Goal: Task Accomplishment & Management: Manage account settings

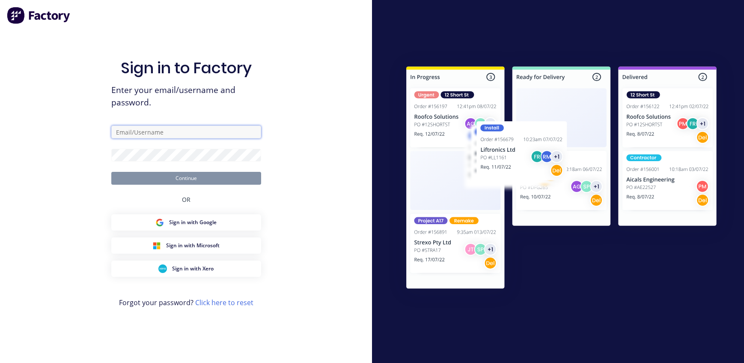
type input "[EMAIL_ADDRESS][DOMAIN_NAME]"
click at [195, 177] on button "Continue" at bounding box center [186, 178] width 150 height 13
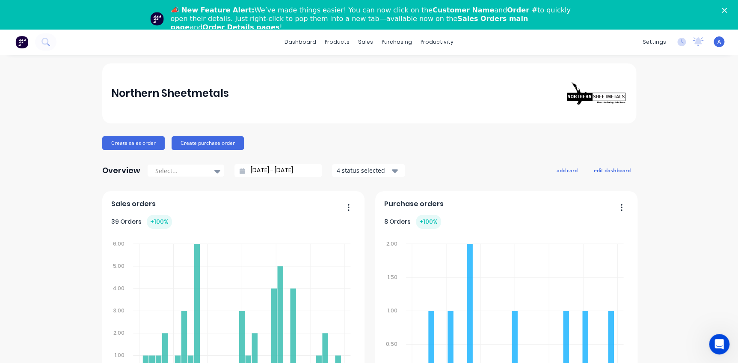
click at [727, 9] on icon "Close" at bounding box center [724, 10] width 5 height 5
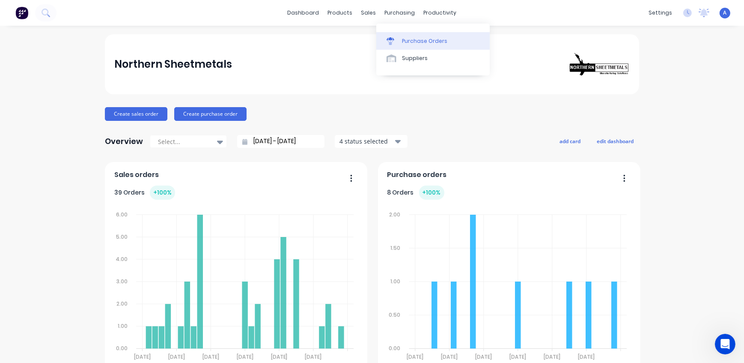
click at [401, 46] on link "Purchase Orders" at bounding box center [432, 40] width 113 height 17
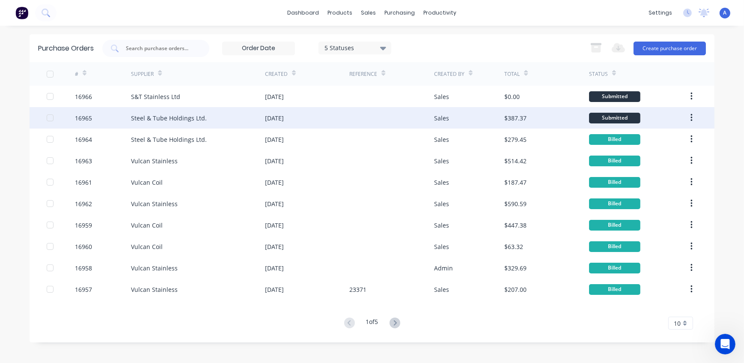
click at [199, 116] on div "Steel & Tube Holdings Ltd." at bounding box center [169, 117] width 76 height 9
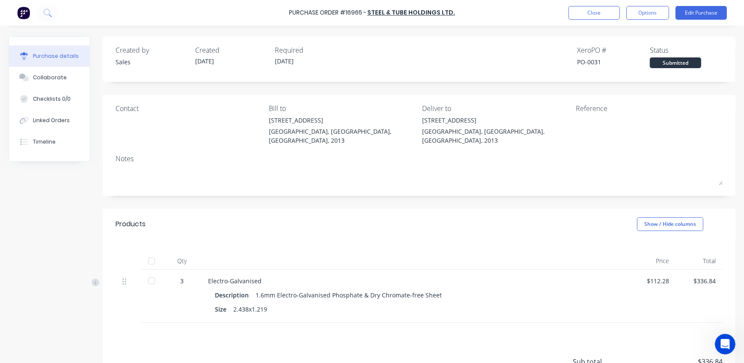
click at [655, 276] on div "$112.28" at bounding box center [652, 280] width 33 height 9
click at [705, 14] on button "Edit Purchase" at bounding box center [700, 13] width 51 height 14
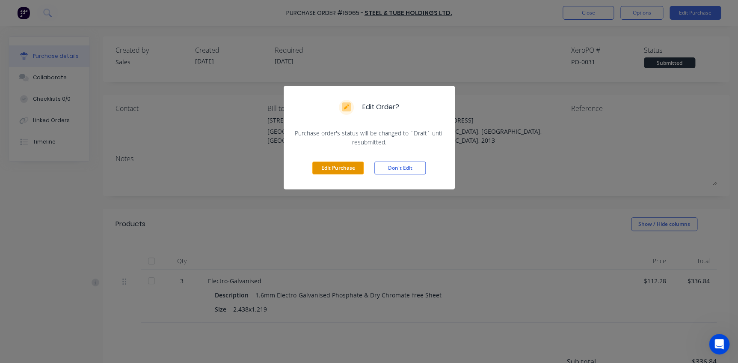
click at [327, 170] on button "Edit Purchase" at bounding box center [337, 167] width 51 height 13
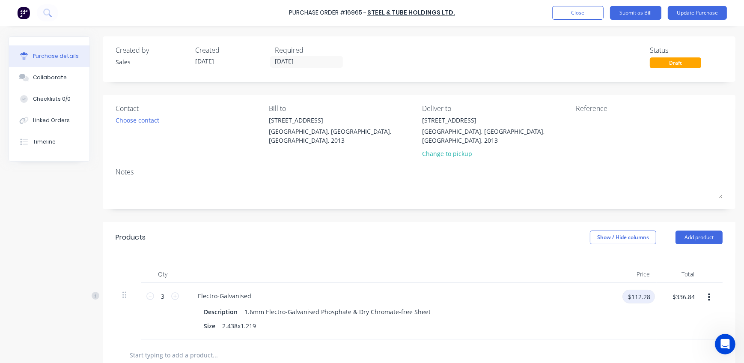
click at [641, 289] on input "$112.28" at bounding box center [638, 296] width 33 height 14
type input "$110.0773"
type input "$330.23"
click at [633, 11] on button "Submit as Bill" at bounding box center [635, 13] width 51 height 14
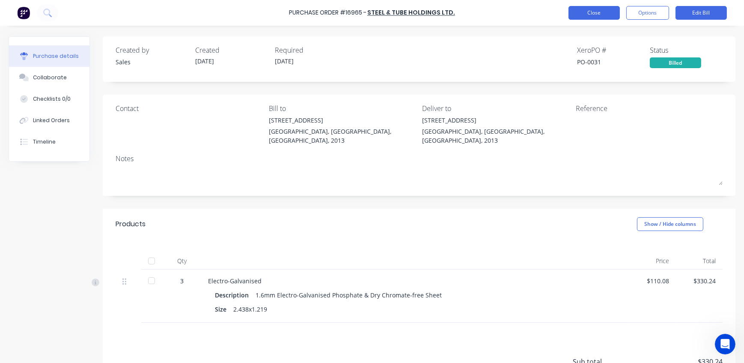
click at [601, 10] on button "Close" at bounding box center [593, 13] width 51 height 14
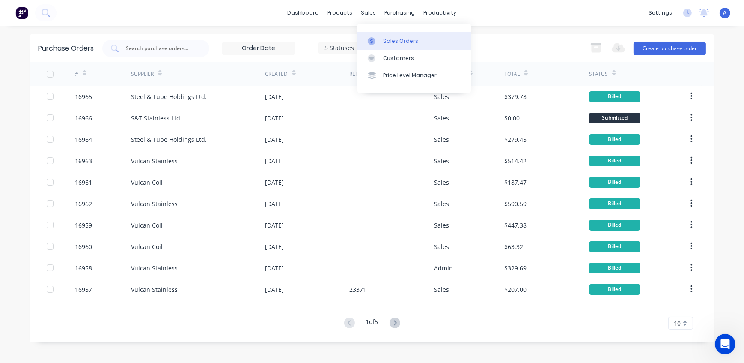
click at [369, 12] on div "sales" at bounding box center [369, 12] width 24 height 13
click at [385, 43] on div "Sales Orders" at bounding box center [400, 41] width 35 height 8
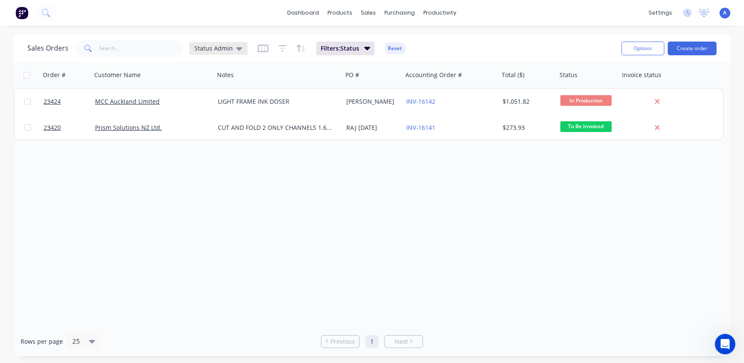
click at [208, 47] on span "Status Admin" at bounding box center [213, 48] width 39 height 9
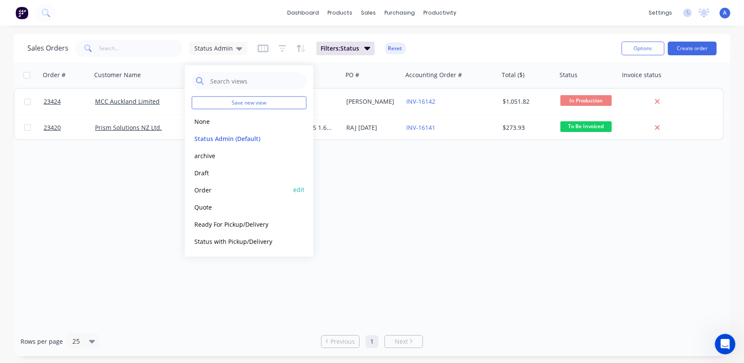
click at [213, 188] on button "Order" at bounding box center [241, 189] width 98 height 10
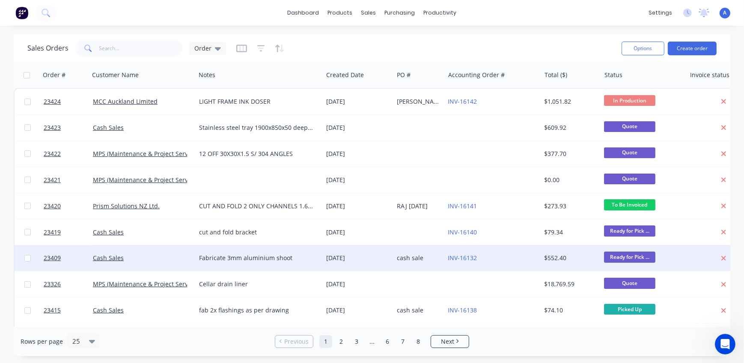
click at [274, 258] on div "Fabricate 3mm aluminium shoot" at bounding box center [256, 257] width 114 height 9
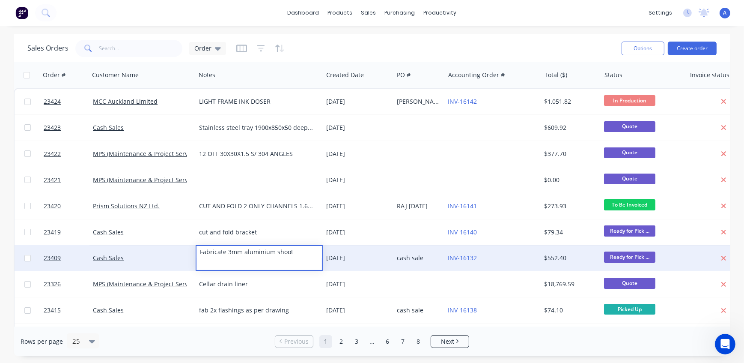
click at [147, 259] on div "Cash Sales" at bounding box center [140, 257] width 94 height 9
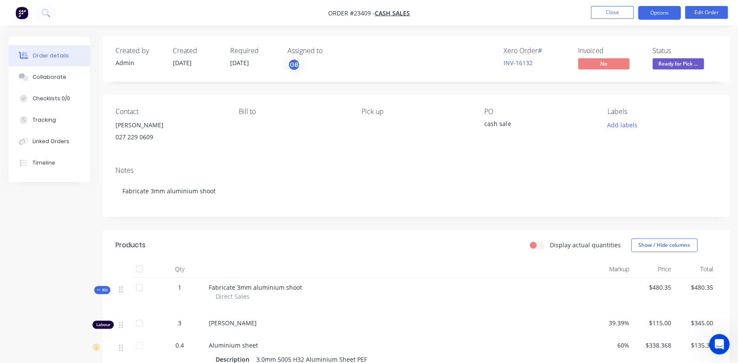
click at [657, 11] on button "Options" at bounding box center [659, 13] width 43 height 14
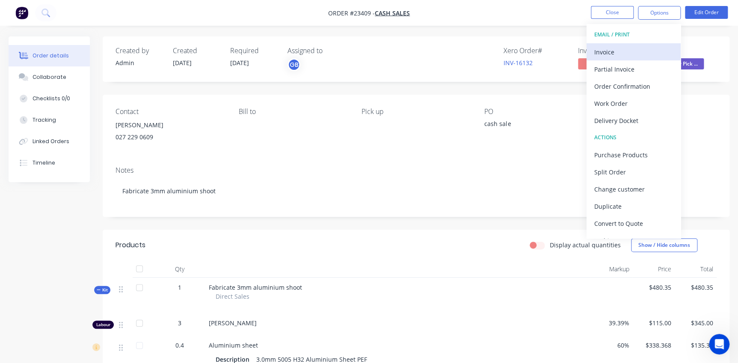
click at [611, 55] on div "Invoice" at bounding box center [634, 52] width 79 height 12
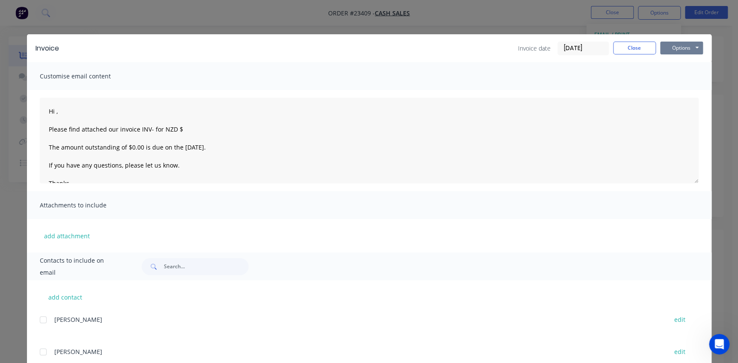
click at [669, 50] on button "Options" at bounding box center [681, 48] width 43 height 13
click at [690, 77] on button "Print" at bounding box center [687, 77] width 55 height 14
type textarea "Hi , Please find attached our invoice INV- for NZD $ The amount outstanding of …"
click at [633, 50] on button "Close" at bounding box center [634, 48] width 43 height 13
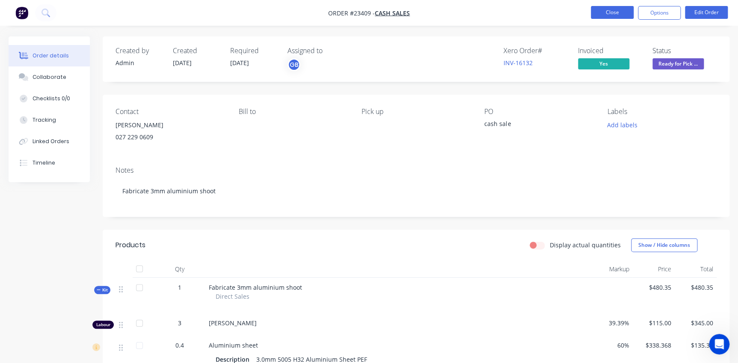
click at [621, 12] on button "Close" at bounding box center [612, 12] width 43 height 13
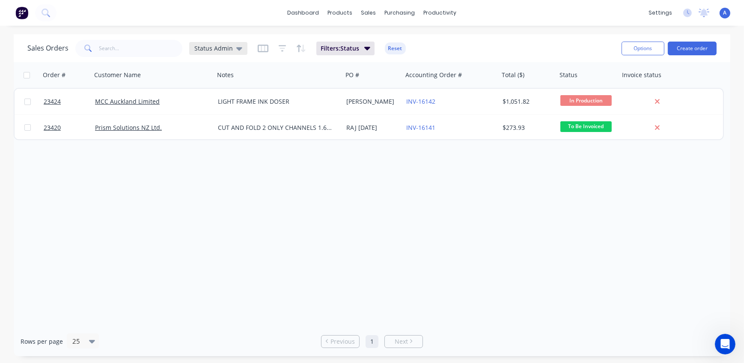
click at [216, 49] on span "Status Admin" at bounding box center [213, 48] width 39 height 9
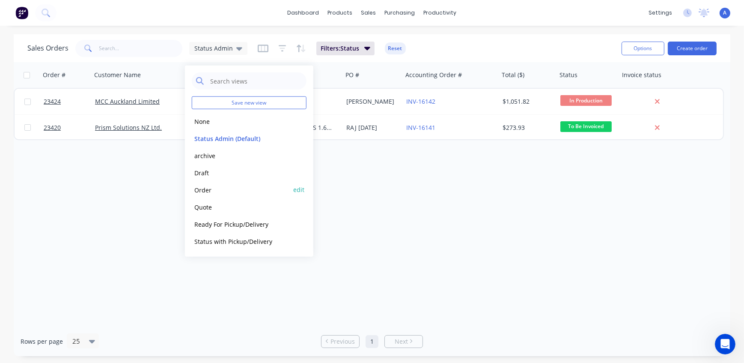
click at [217, 189] on button "Order" at bounding box center [241, 189] width 98 height 10
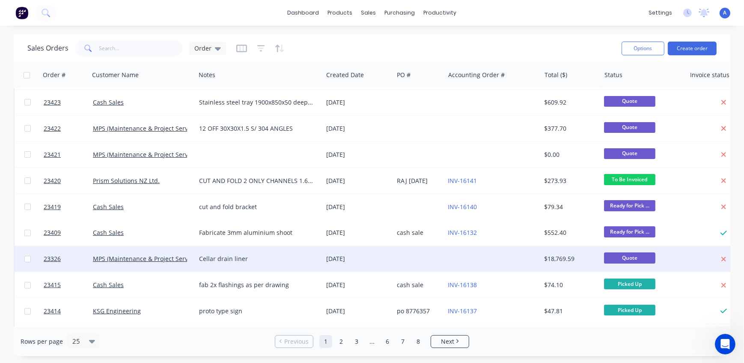
scroll to position [77, 0]
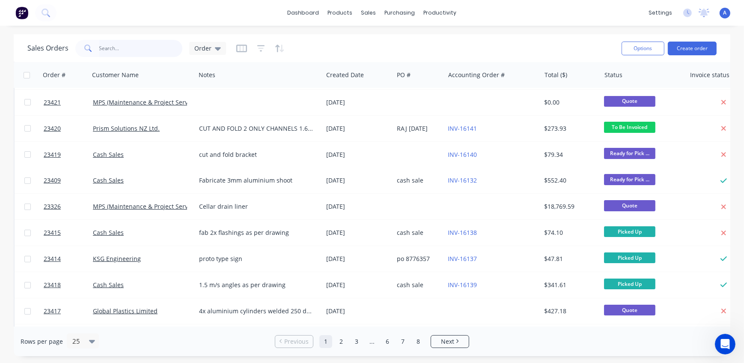
click at [128, 50] on input "text" at bounding box center [140, 48] width 83 height 17
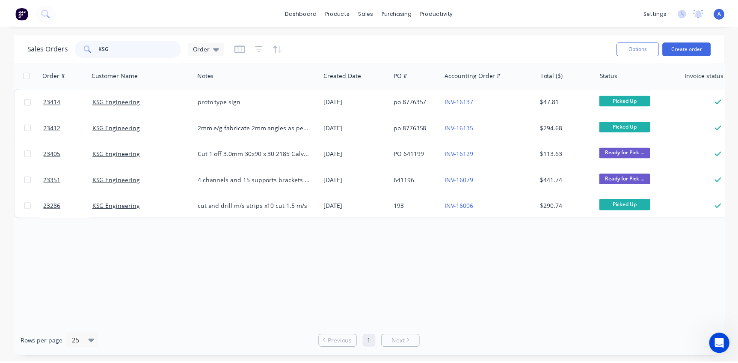
scroll to position [0, 0]
type input "KSG"
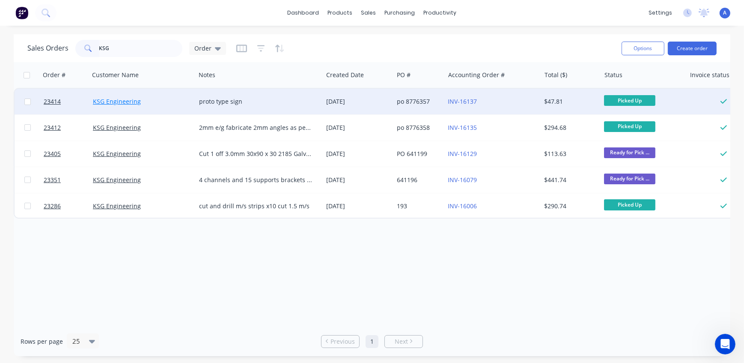
click at [129, 102] on link "KSG Engineering" at bounding box center [117, 101] width 48 height 8
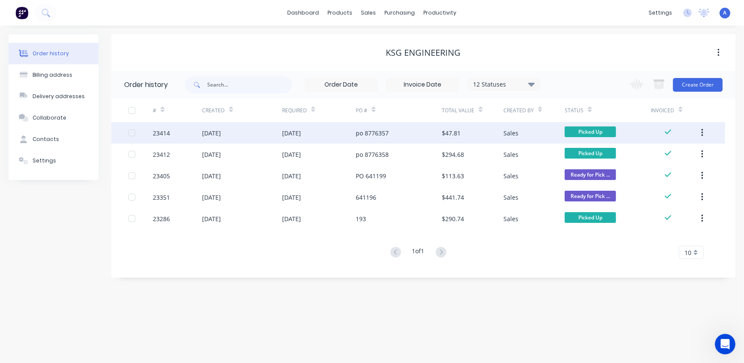
click at [338, 134] on div "[DATE]" at bounding box center [319, 132] width 74 height 21
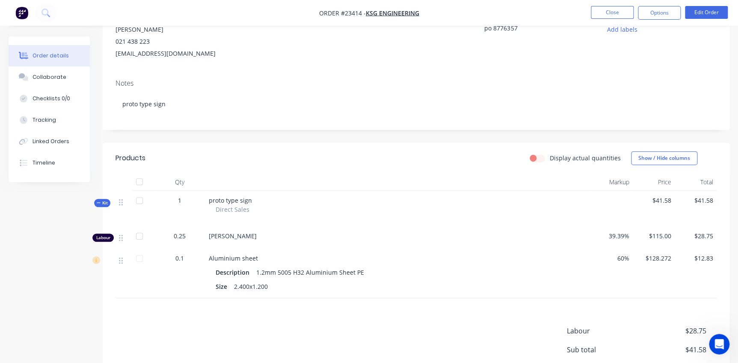
scroll to position [116, 0]
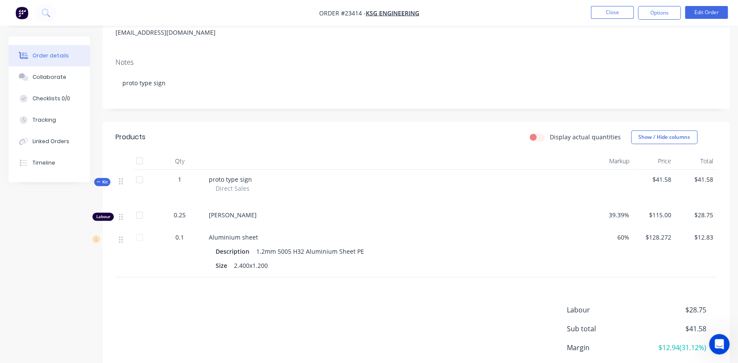
click at [184, 216] on span "0.25" at bounding box center [180, 214] width 12 height 9
click at [704, 13] on button "Edit Order" at bounding box center [706, 12] width 43 height 13
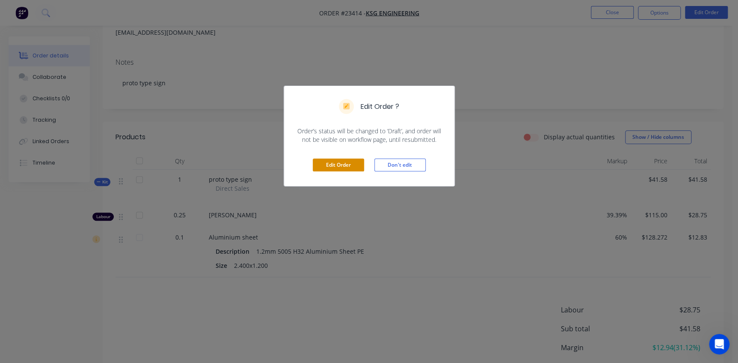
click at [351, 163] on button "Edit Order" at bounding box center [338, 164] width 51 height 13
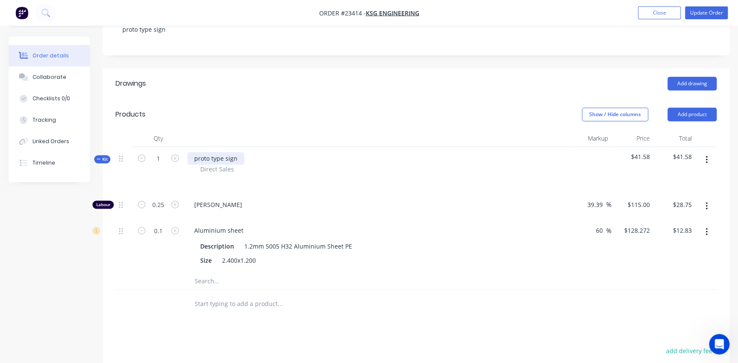
scroll to position [194, 0]
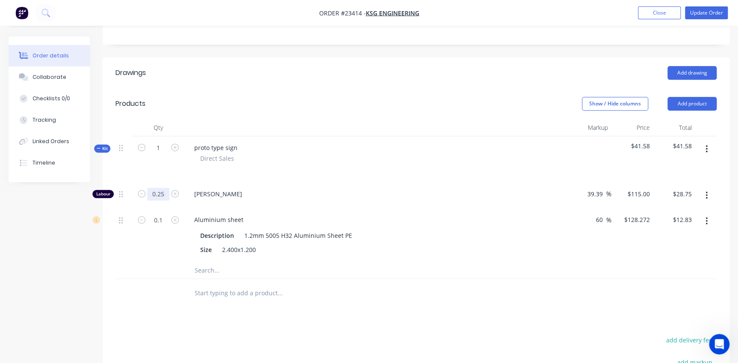
click at [166, 187] on input "0.25" at bounding box center [158, 193] width 22 height 13
type input ".2"
type input "0.2"
type input "$23.00"
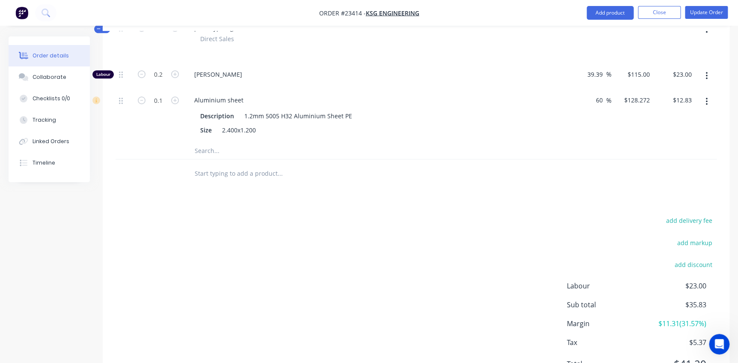
scroll to position [266, 0]
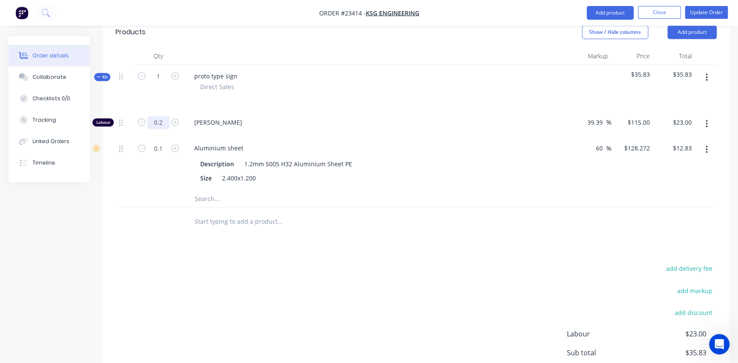
click at [166, 116] on input "0.2" at bounding box center [158, 122] width 22 height 13
type input "0.21"
type input "$24.15"
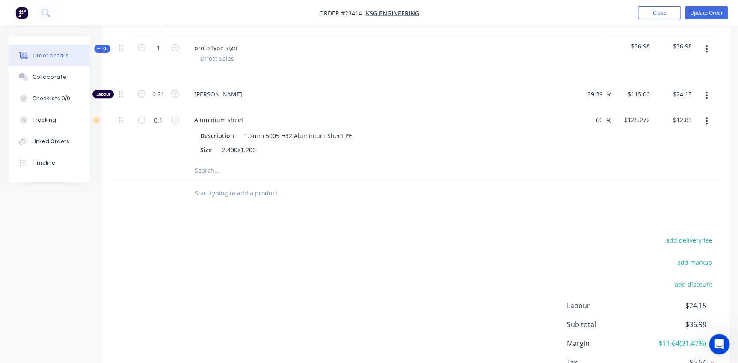
scroll to position [227, 0]
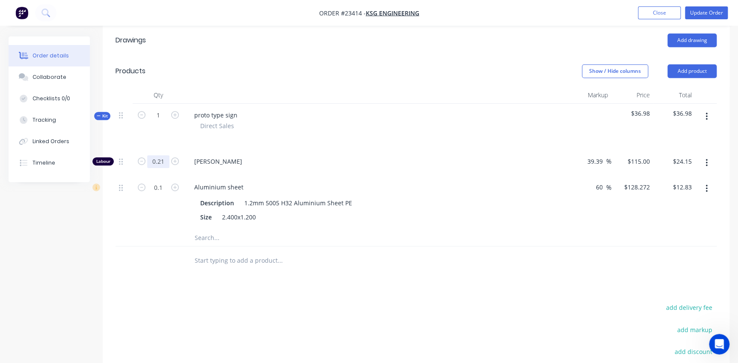
click at [164, 155] on input "0.21" at bounding box center [158, 161] width 22 height 13
type input "0.205"
type input "$23.58"
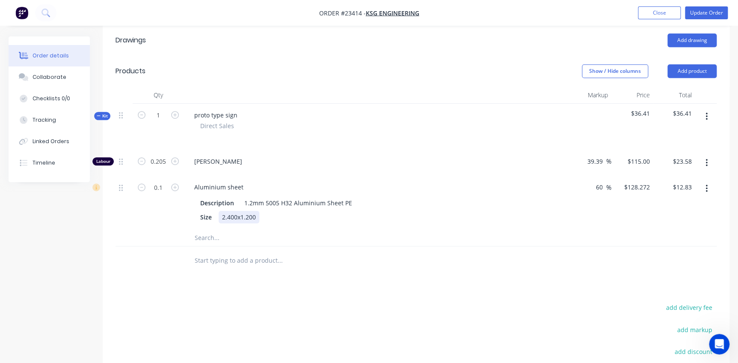
click at [389, 196] on div "Description 1.2mm 5005 H32 Aluminium Sheet PE Size 2.400x1.200" at bounding box center [376, 209] width 378 height 28
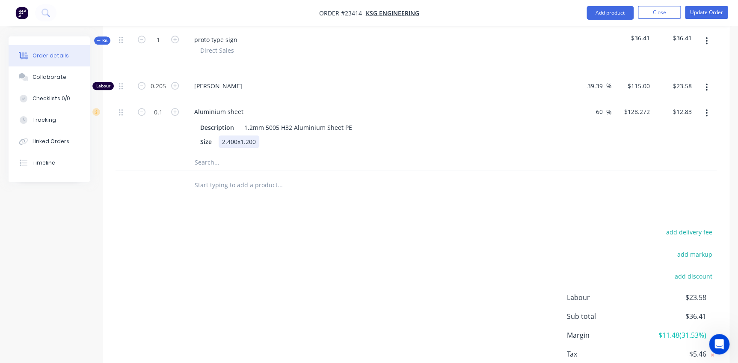
scroll to position [266, 0]
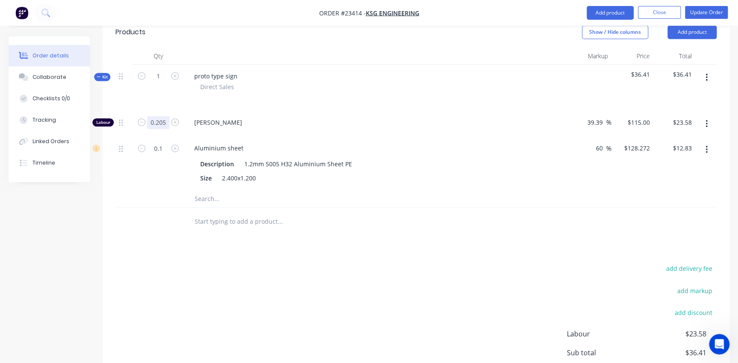
click at [167, 116] on input "0.205" at bounding box center [158, 122] width 22 height 13
click at [165, 116] on input "0.205" at bounding box center [158, 122] width 22 height 13
type input "0.203"
type input "$23.35"
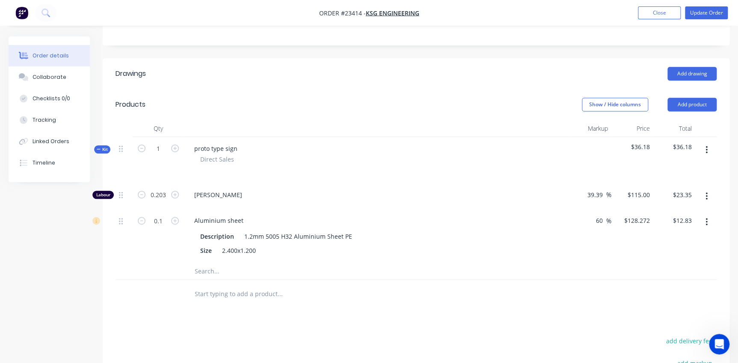
scroll to position [188, 0]
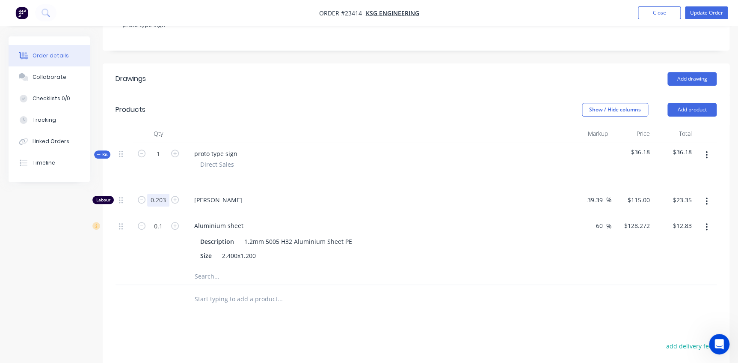
click at [168, 193] on input "0.203" at bounding box center [158, 199] width 22 height 13
type input "$114.9968"
type input "$23.34"
type input "0.24"
type input "$27.60"
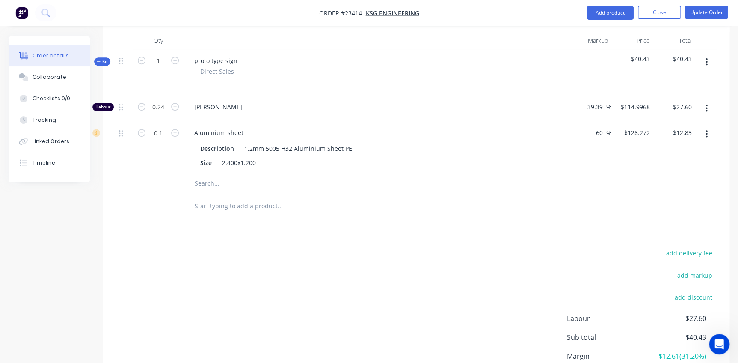
scroll to position [266, 0]
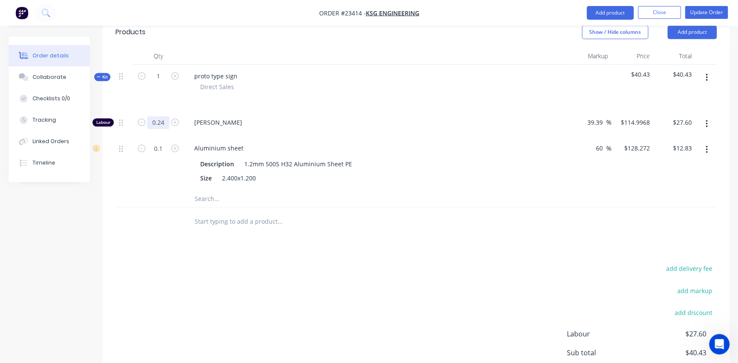
click at [165, 116] on input "0.24" at bounding box center [158, 122] width 22 height 13
type input "0.249"
type input "$28.63"
click at [165, 116] on input "0.249" at bounding box center [158, 122] width 22 height 13
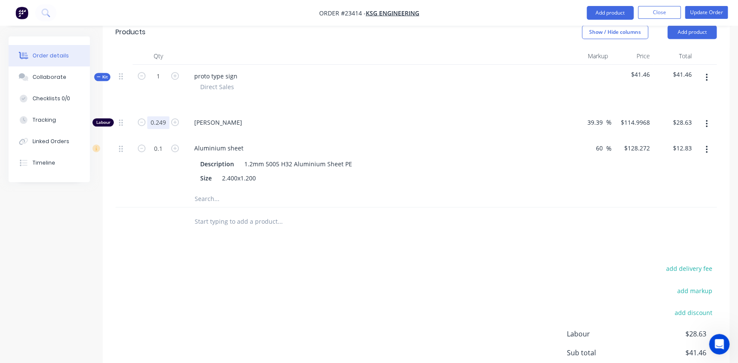
click at [166, 116] on input "0.249" at bounding box center [158, 122] width 22 height 13
click at [164, 116] on input "0.249" at bounding box center [158, 122] width 22 height 13
type input "0.245"
type input "$28.17"
click at [393, 118] on span "[PERSON_NAME]" at bounding box center [380, 122] width 372 height 9
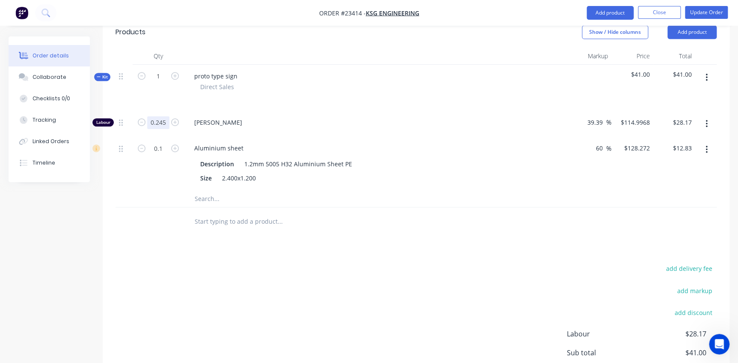
click at [166, 116] on input "0.245" at bounding box center [158, 122] width 22 height 13
click at [164, 116] on input "0.245" at bounding box center [158, 122] width 22 height 13
type input "0.246"
type input "$28.29"
click at [168, 116] on input "0.246" at bounding box center [158, 122] width 22 height 13
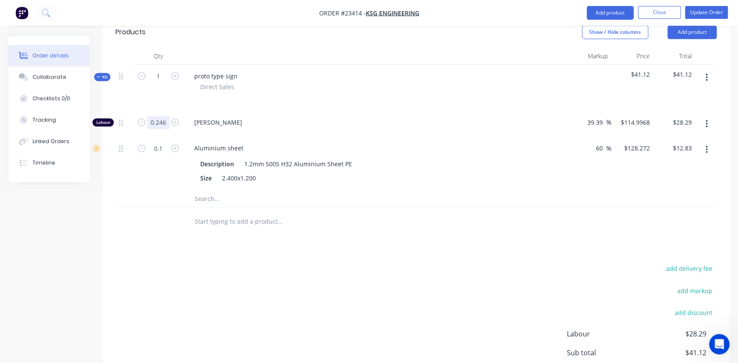
click at [164, 116] on input "0.246" at bounding box center [158, 122] width 22 height 13
type input "0.2465"
type input "$28.35"
click at [166, 116] on input "0.2465" at bounding box center [158, 122] width 22 height 13
click at [167, 116] on input "0.2465" at bounding box center [158, 122] width 22 height 13
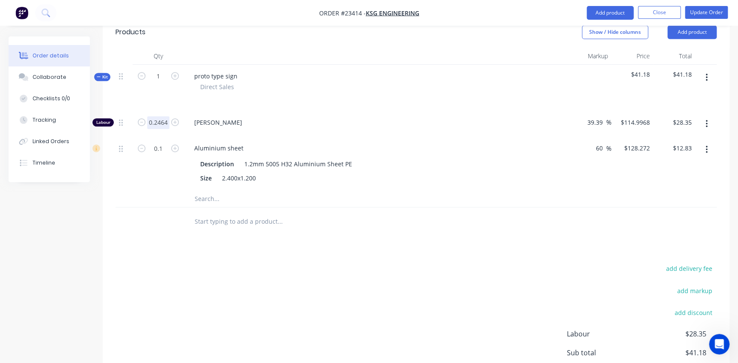
type input "0.2464"
type input "$28.34"
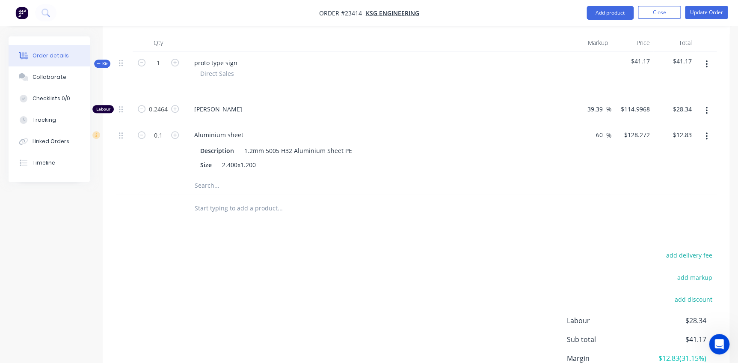
scroll to position [227, 0]
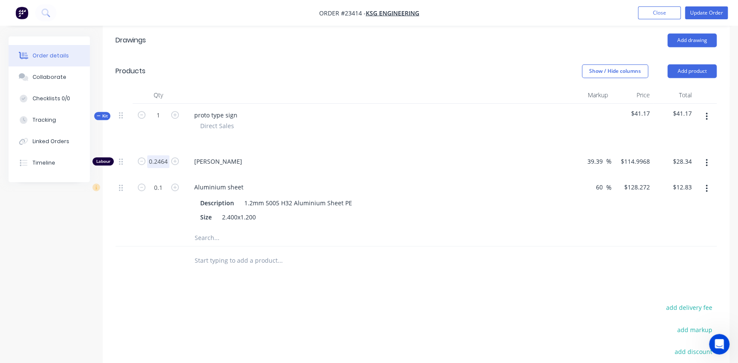
click at [168, 155] on input "0.2464" at bounding box center [158, 161] width 22 height 13
type input "0.2463"
type input "$28.32"
click at [169, 156] on button "button" at bounding box center [174, 160] width 11 height 9
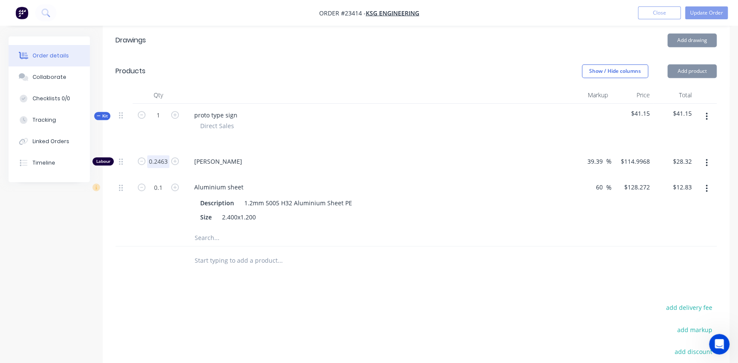
type input "1.2463"
type input "$143.32"
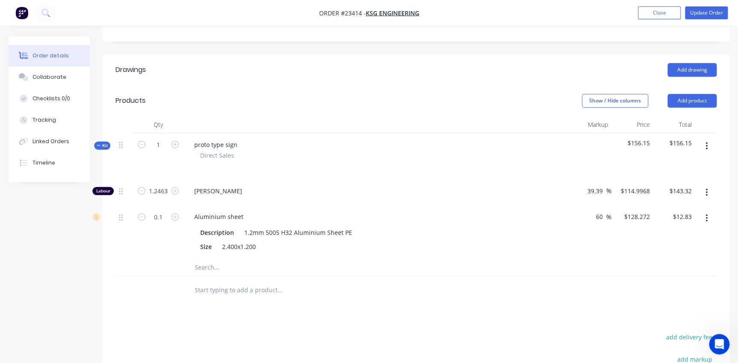
scroll to position [188, 0]
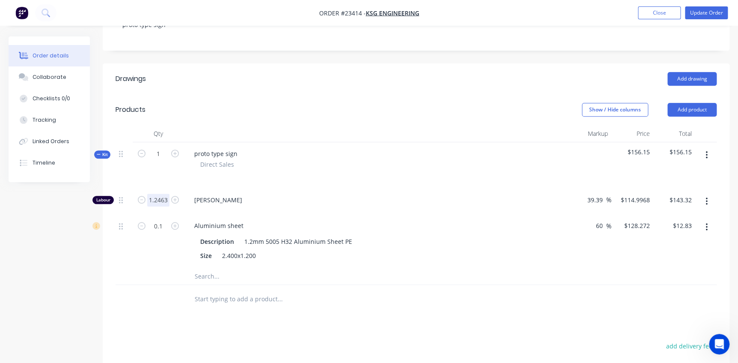
click at [167, 193] on input "1.2463" at bounding box center [158, 199] width 22 height 13
click at [153, 193] on input "1.2463" at bounding box center [158, 199] width 22 height 13
type input "0.2463"
type input "$28.32"
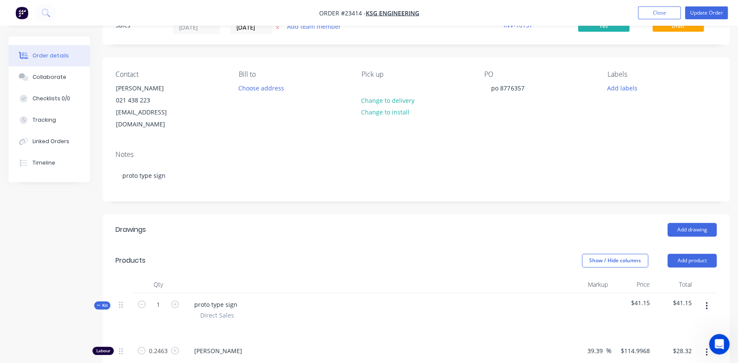
scroll to position [33, 0]
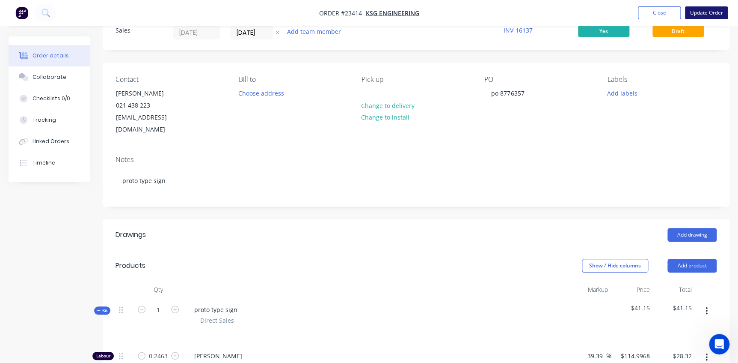
click at [711, 12] on button "Update Order" at bounding box center [706, 12] width 43 height 13
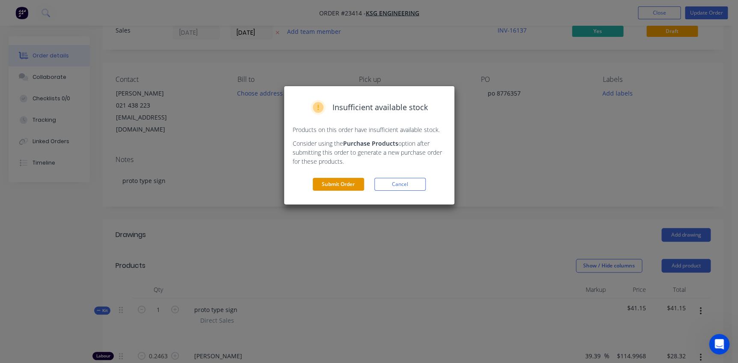
click at [346, 184] on button "Submit Order" at bounding box center [338, 184] width 51 height 13
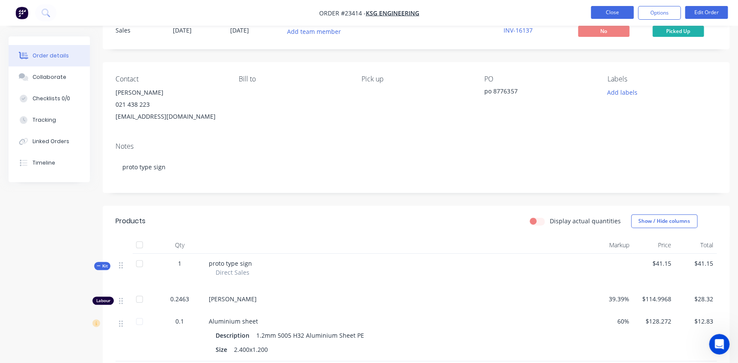
click at [624, 17] on button "Close" at bounding box center [612, 12] width 43 height 13
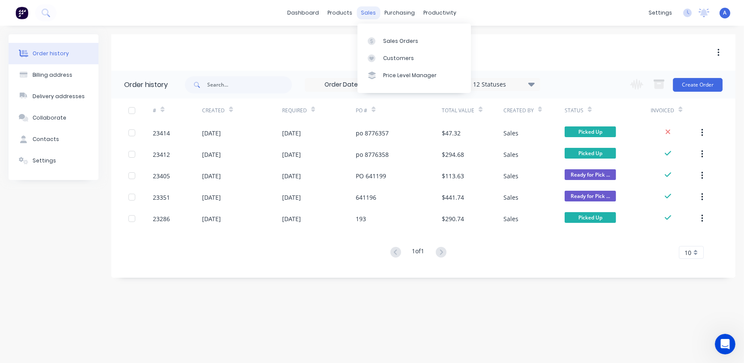
click at [375, 9] on div "sales" at bounding box center [369, 12] width 24 height 13
click at [401, 40] on div "Sales Orders" at bounding box center [400, 41] width 35 height 8
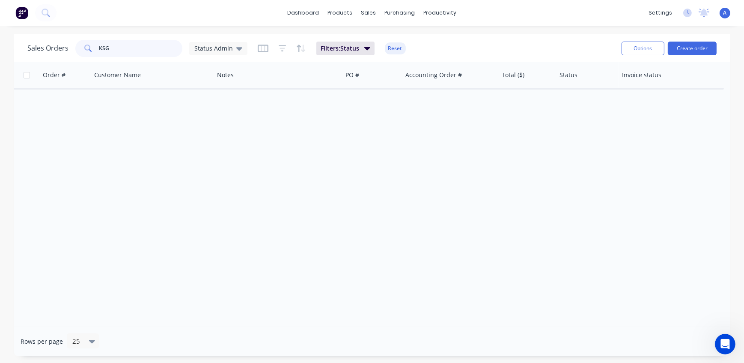
drag, startPoint x: 154, startPoint y: 51, endPoint x: 64, endPoint y: 43, distance: 90.2
click at [64, 43] on div "Sales Orders KSG Status Admin" at bounding box center [137, 48] width 220 height 17
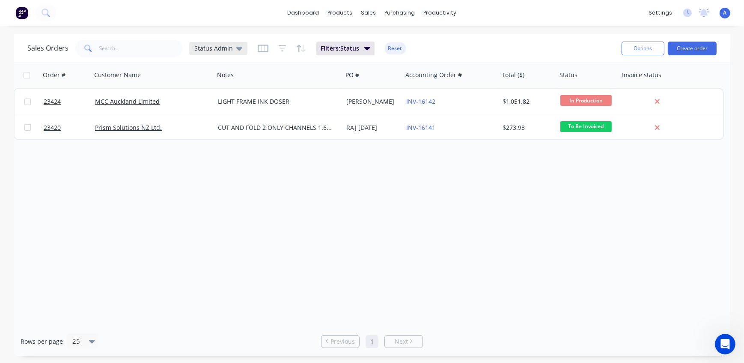
click at [212, 49] on span "Status Admin" at bounding box center [213, 48] width 39 height 9
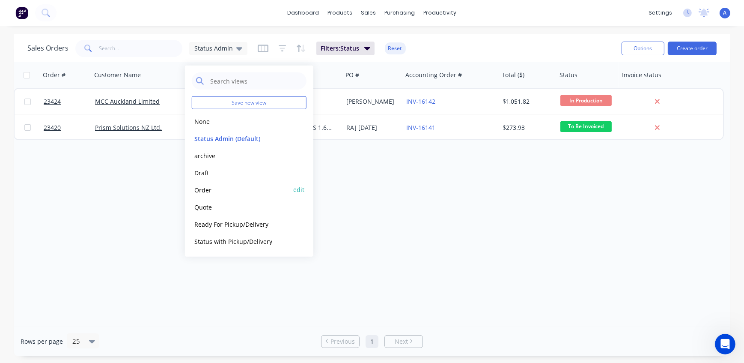
click at [210, 187] on button "Order" at bounding box center [241, 189] width 98 height 10
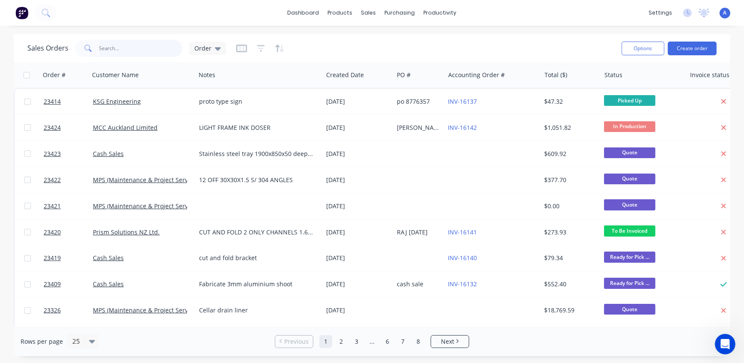
click at [125, 51] on input "text" at bounding box center [140, 48] width 83 height 17
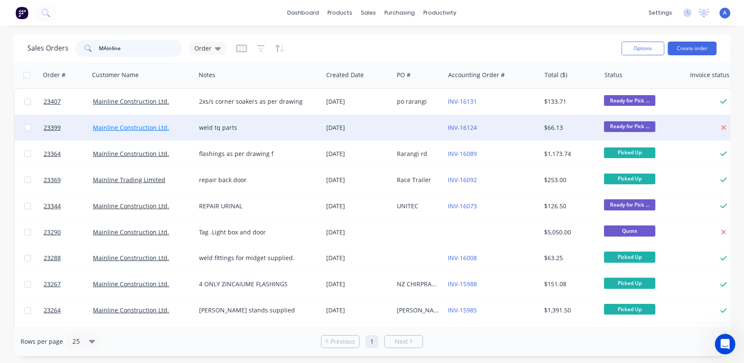
type input "MAinline"
click at [149, 128] on link "Mainline Construction Ltd." at bounding box center [131, 127] width 76 height 8
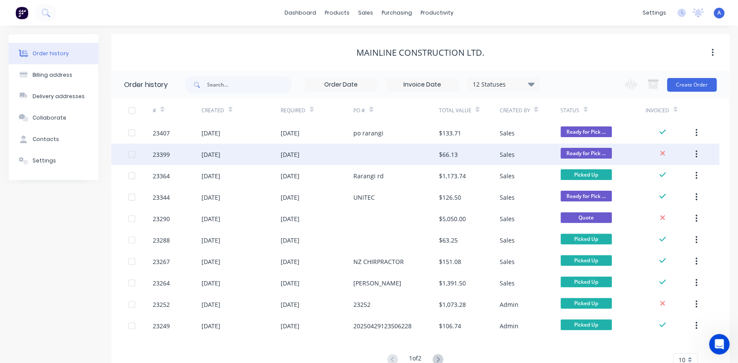
click at [171, 158] on div "23399" at bounding box center [177, 153] width 49 height 21
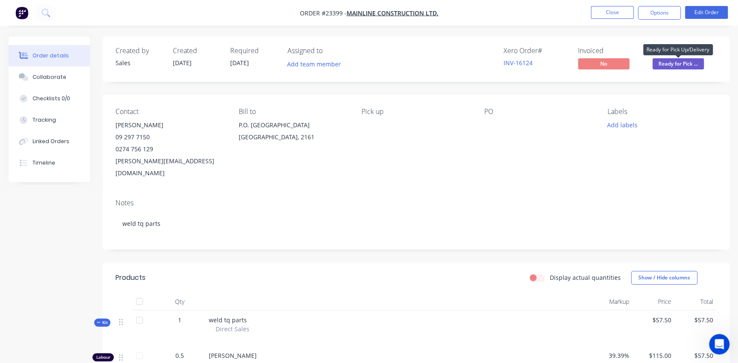
click at [675, 62] on span "Ready for Pick ..." at bounding box center [678, 63] width 51 height 11
click at [668, 16] on button "Options" at bounding box center [659, 13] width 43 height 14
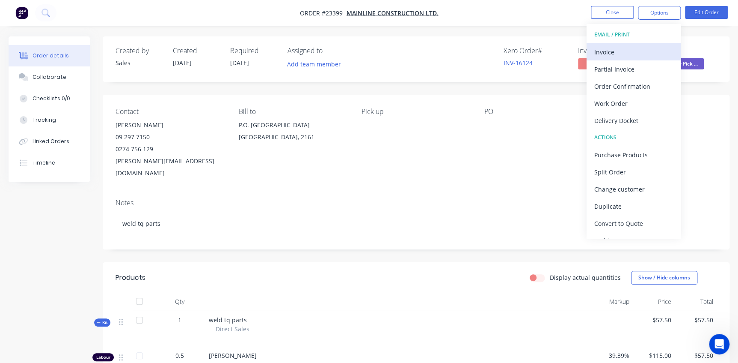
click at [622, 53] on div "Invoice" at bounding box center [634, 52] width 79 height 12
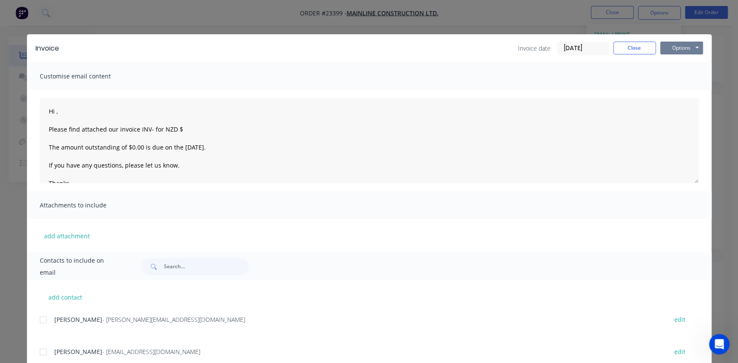
click at [677, 43] on button "Options" at bounding box center [681, 48] width 43 height 13
click at [685, 76] on button "Print" at bounding box center [687, 77] width 55 height 14
click at [638, 46] on button "Close" at bounding box center [634, 48] width 43 height 13
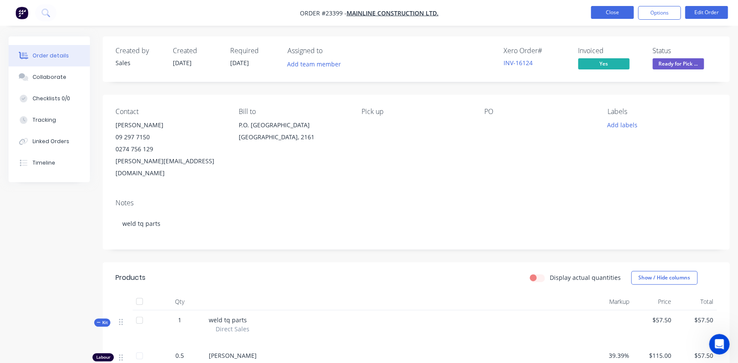
click at [615, 17] on button "Close" at bounding box center [612, 12] width 43 height 13
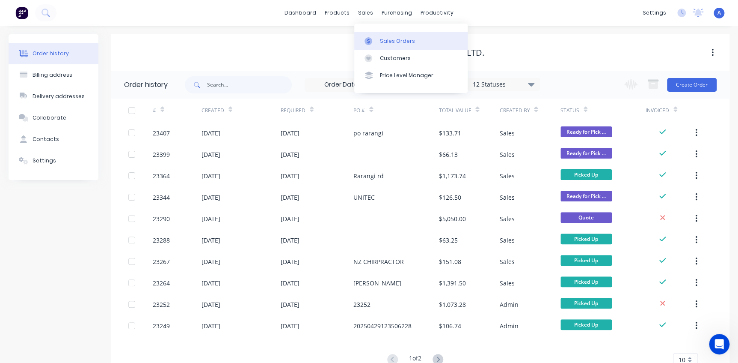
drag, startPoint x: 372, startPoint y: 9, endPoint x: 383, endPoint y: 38, distance: 30.8
click at [372, 9] on div "sales" at bounding box center [366, 12] width 24 height 13
click at [383, 41] on div "Sales Orders" at bounding box center [397, 41] width 35 height 8
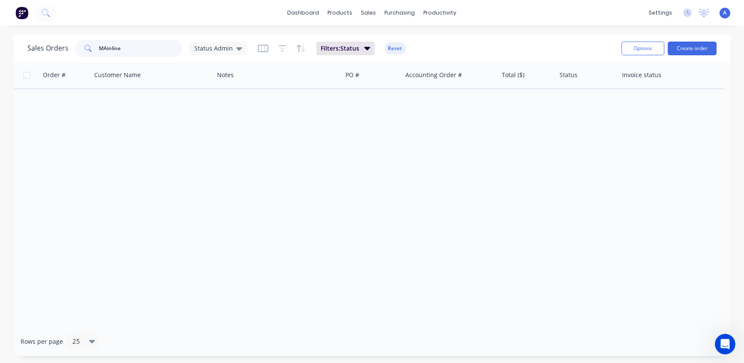
drag, startPoint x: 145, startPoint y: 44, endPoint x: 32, endPoint y: 45, distance: 113.0
click at [32, 45] on div "Sales Orders MAinline Status Admin" at bounding box center [137, 48] width 220 height 17
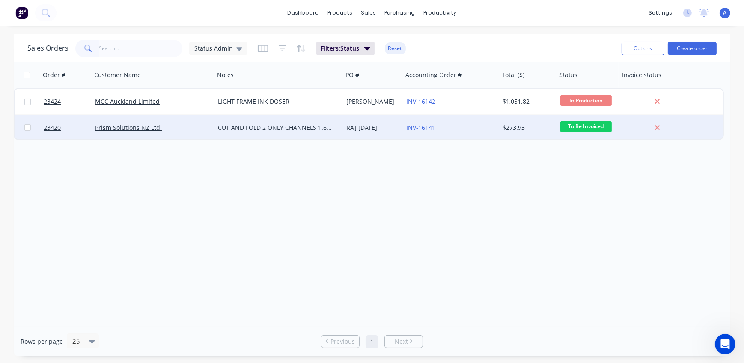
click at [186, 130] on div "Prism Solutions NZ Ltd." at bounding box center [150, 127] width 110 height 9
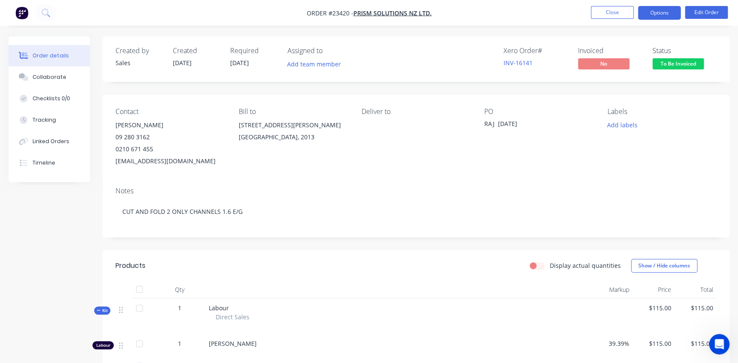
click at [667, 10] on button "Options" at bounding box center [659, 13] width 43 height 14
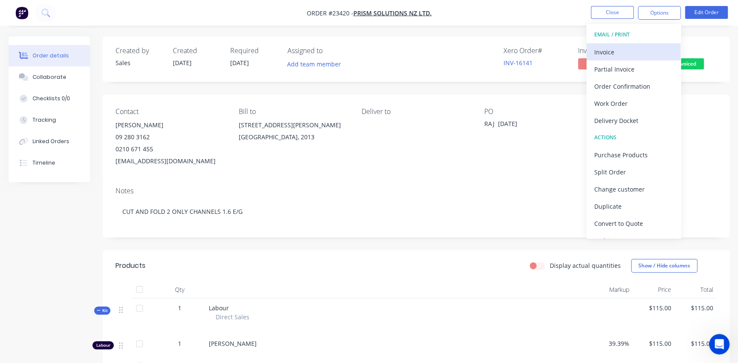
click at [642, 52] on div "Invoice" at bounding box center [634, 52] width 79 height 12
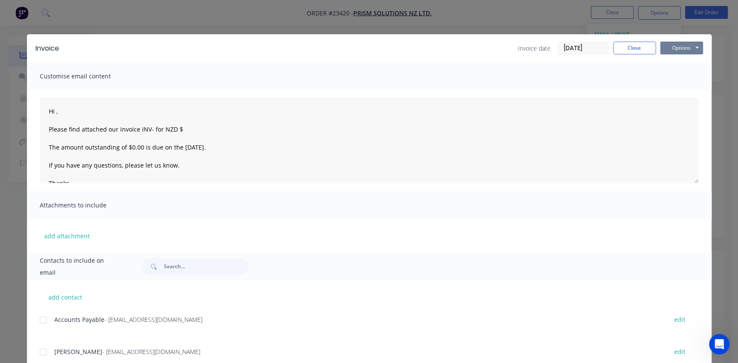
click at [669, 45] on button "Options" at bounding box center [681, 48] width 43 height 13
click at [665, 74] on button "Print" at bounding box center [687, 77] width 55 height 14
click at [632, 47] on button "Close" at bounding box center [634, 48] width 43 height 13
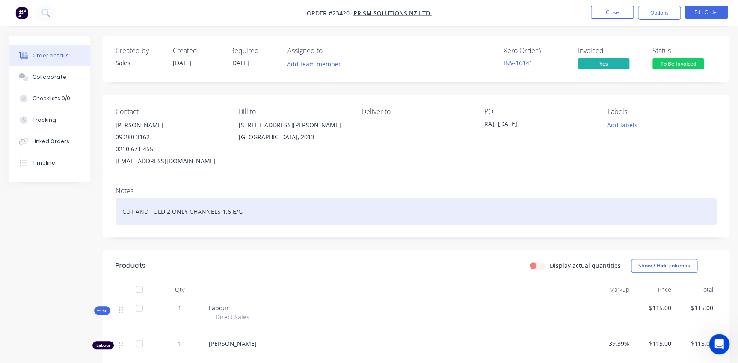
drag, startPoint x: 252, startPoint y: 213, endPoint x: 80, endPoint y: 208, distance: 171.3
click at [80, 208] on div "Created by Sales Created [DATE] Required [DATE] Assigned to Add team member Xer…" at bounding box center [369, 308] width 721 height 544
copy div "CUT AND FOLD 2 ONLY CHANNELS 1.6 E/G"
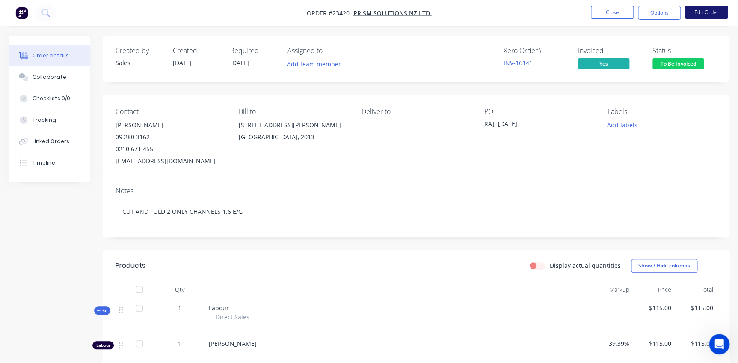
click at [706, 9] on button "Edit Order" at bounding box center [706, 12] width 43 height 13
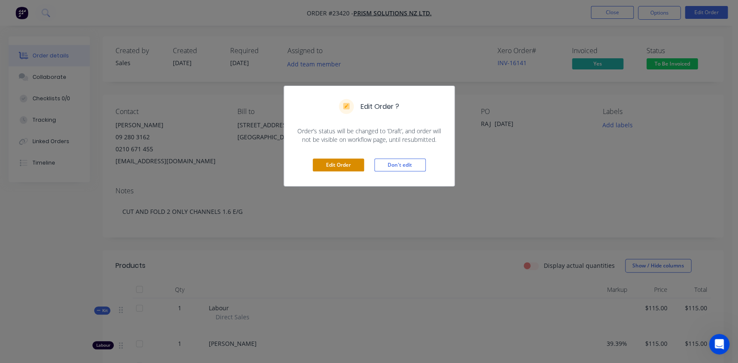
click at [331, 167] on button "Edit Order" at bounding box center [338, 164] width 51 height 13
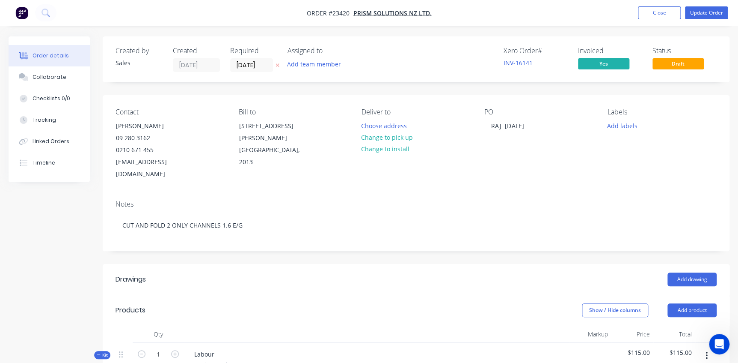
scroll to position [155, 0]
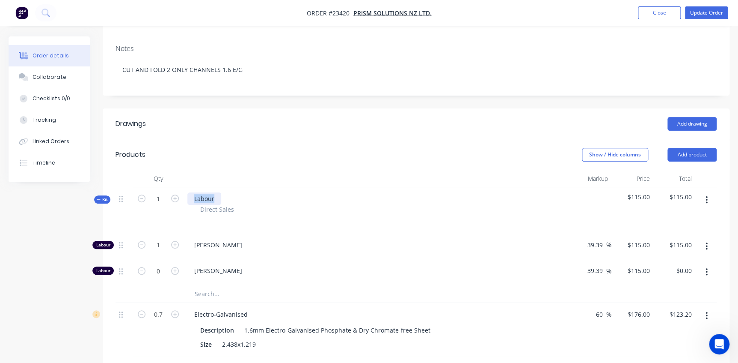
drag, startPoint x: 218, startPoint y: 184, endPoint x: 138, endPoint y: 181, distance: 80.6
click at [138, 187] on div "Kit 1 Labour Direct Sales $115.00 $115.00" at bounding box center [416, 210] width 601 height 46
paste div
click at [389, 259] on div "[PERSON_NAME]" at bounding box center [376, 272] width 385 height 26
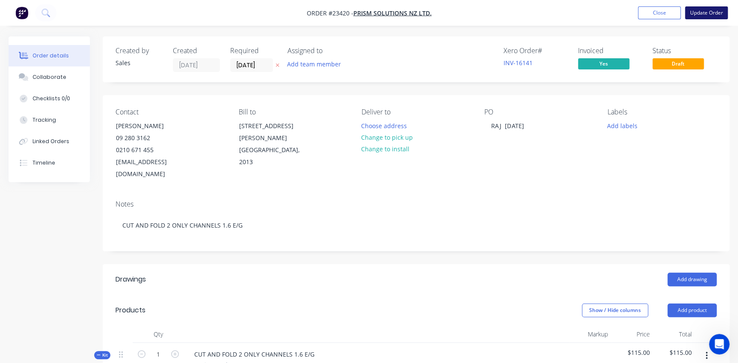
click at [710, 13] on button "Update Order" at bounding box center [706, 12] width 43 height 13
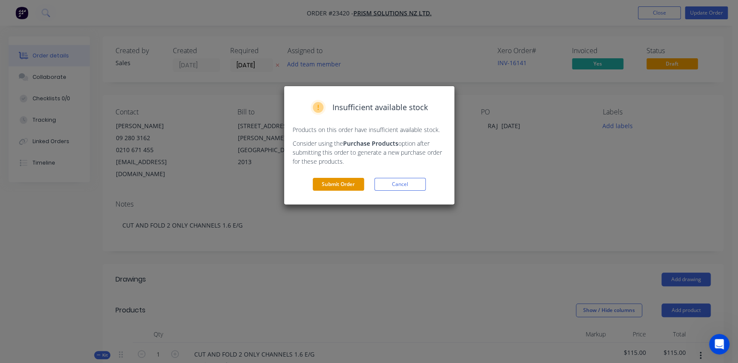
click at [348, 181] on button "Submit Order" at bounding box center [338, 184] width 51 height 13
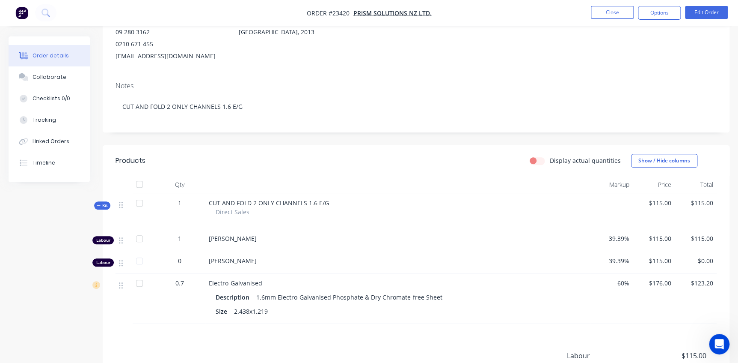
scroll to position [116, 0]
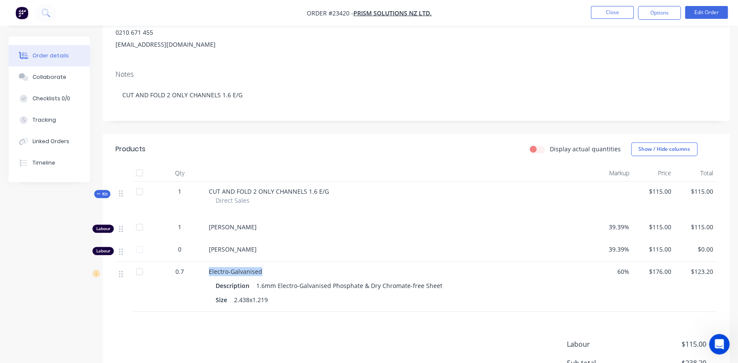
drag, startPoint x: 263, startPoint y: 270, endPoint x: 209, endPoint y: 272, distance: 53.5
click at [209, 272] on div "Electro-Galvanised" at bounding box center [398, 271] width 378 height 9
drag, startPoint x: 257, startPoint y: 285, endPoint x: 443, endPoint y: 286, distance: 186.2
click at [443, 286] on div "Description 1.6mm Electro-Galvanised Phosphate & Dry Chromate-free Sheet" at bounding box center [398, 285] width 365 height 12
copy div "1.6mm Electro-Galvanised Phosphate & Dry Chromate-free Sheet"
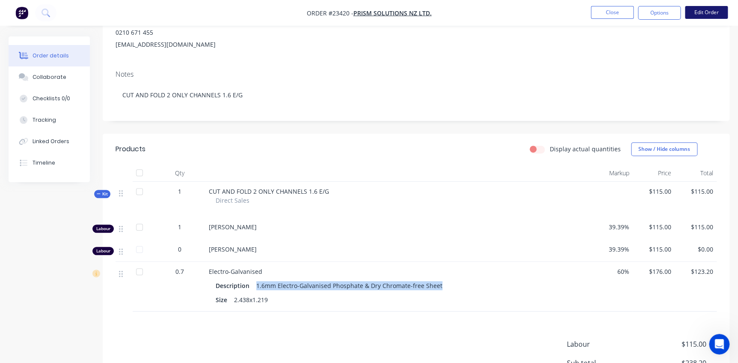
click at [706, 14] on button "Edit Order" at bounding box center [706, 12] width 43 height 13
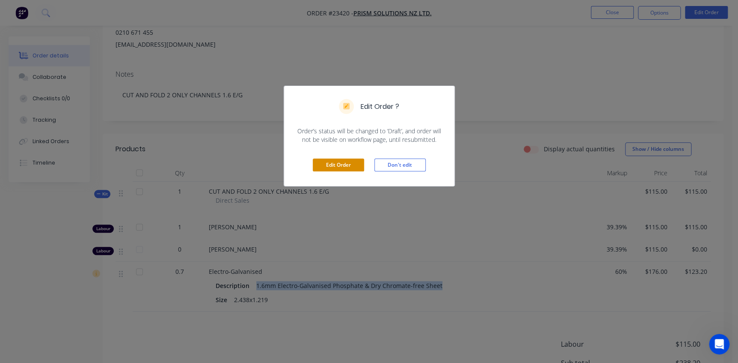
click at [336, 163] on button "Edit Order" at bounding box center [338, 164] width 51 height 13
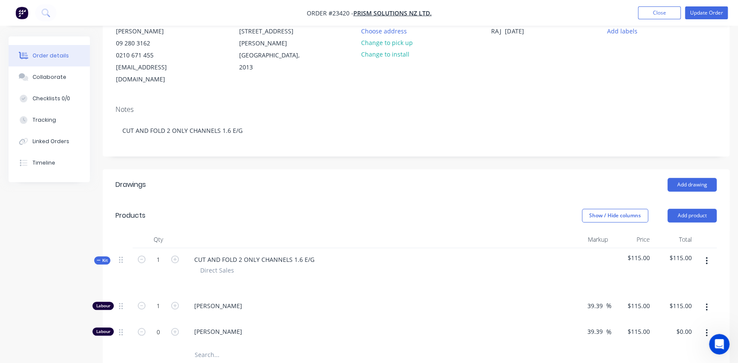
scroll to position [194, 0]
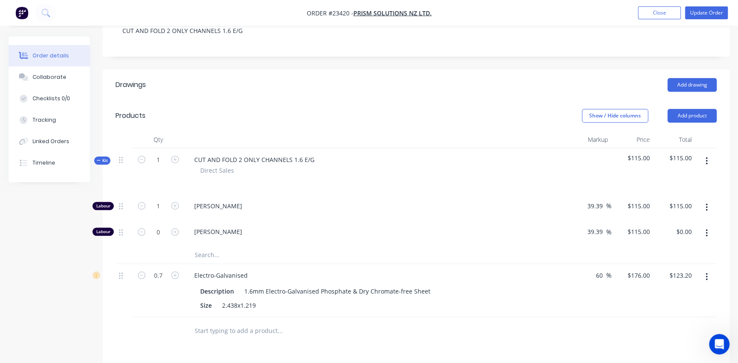
click at [207, 246] on input "text" at bounding box center [279, 254] width 171 height 17
paste input "1.6mm Electro-Galvanised Phosphate & Dry Chromate-free Sheet"
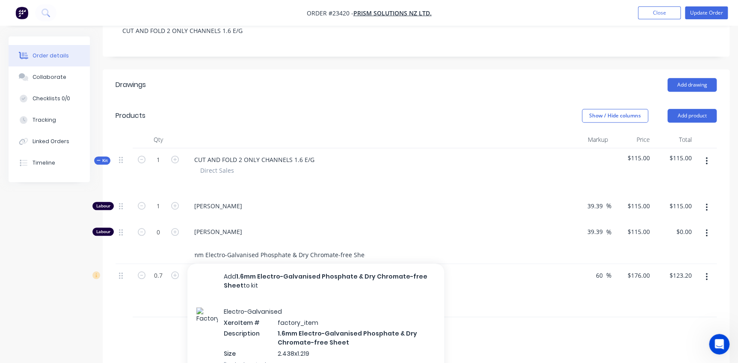
type input "1.6mm Electro-Galvanised Phosphate & Dry Chromate-free Sheet"
click at [193, 246] on div "1.6mm Electro-Galvanised Phosphate & Dry Chromate-free Sheet Add 1.6mm Electro-…" at bounding box center [315, 254] width 257 height 17
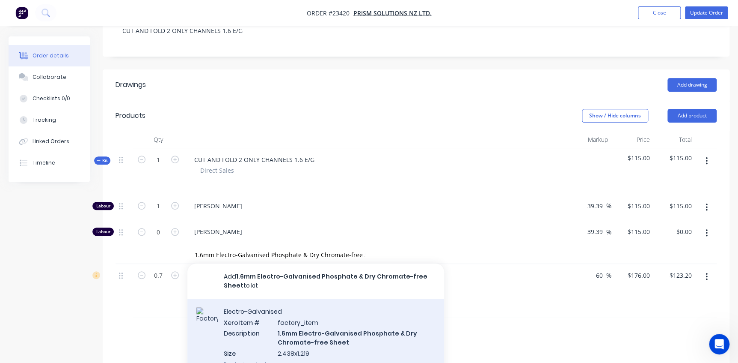
click at [324, 328] on div "Electro-Galvanised Xero Item # factory_item Description 1.6mm Electro-Galvanise…" at bounding box center [315, 337] width 257 height 78
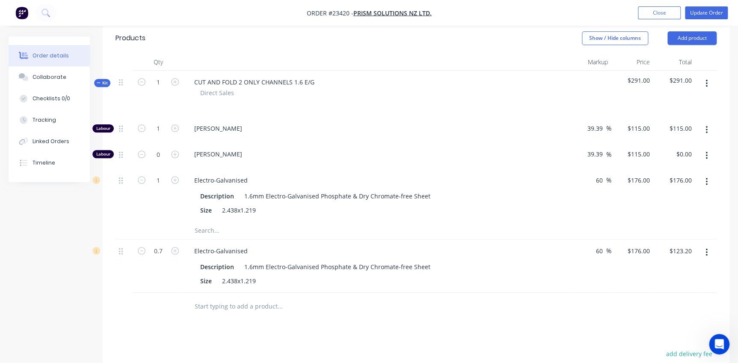
scroll to position [272, 0]
click at [162, 134] on input "1" at bounding box center [158, 128] width 22 height 13
type input "0.7"
type input "$123.20"
click at [711, 244] on button "button" at bounding box center [707, 251] width 20 height 15
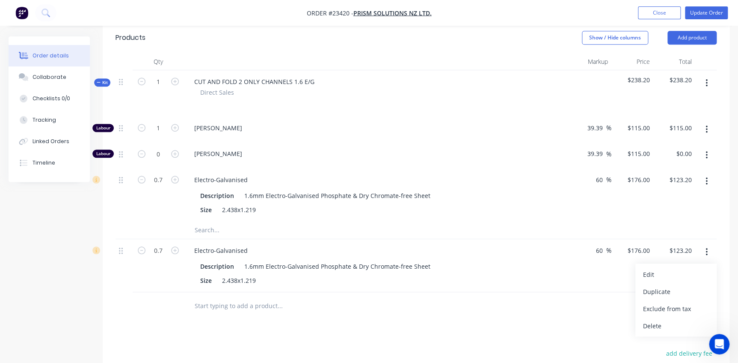
click at [670, 319] on div "Delete" at bounding box center [676, 325] width 66 height 12
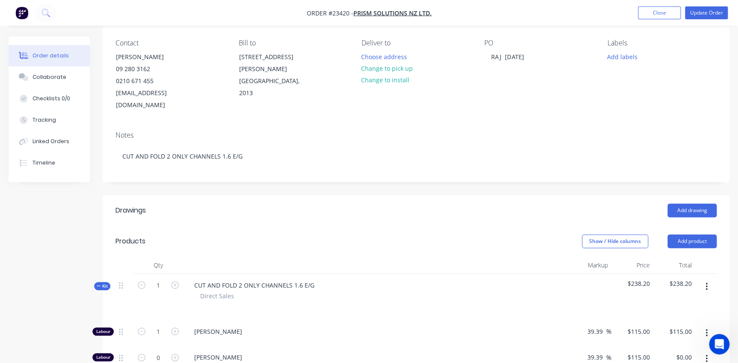
scroll to position [0, 0]
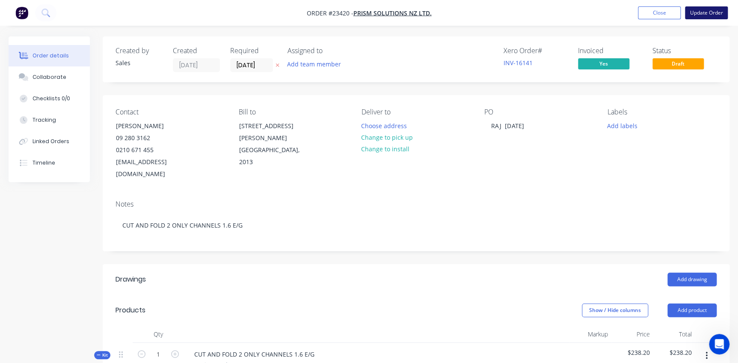
click at [713, 11] on button "Update Order" at bounding box center [706, 12] width 43 height 13
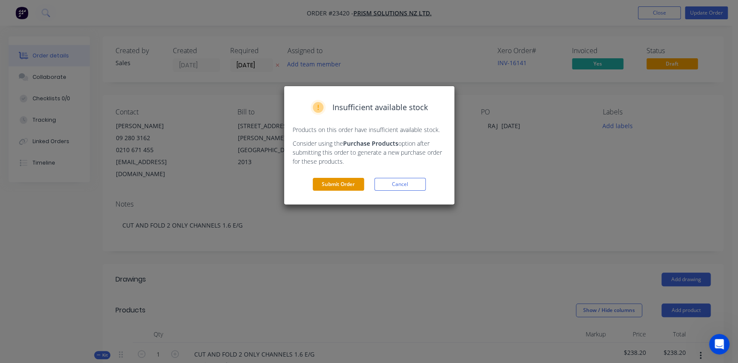
click at [321, 180] on button "Submit Order" at bounding box center [338, 184] width 51 height 13
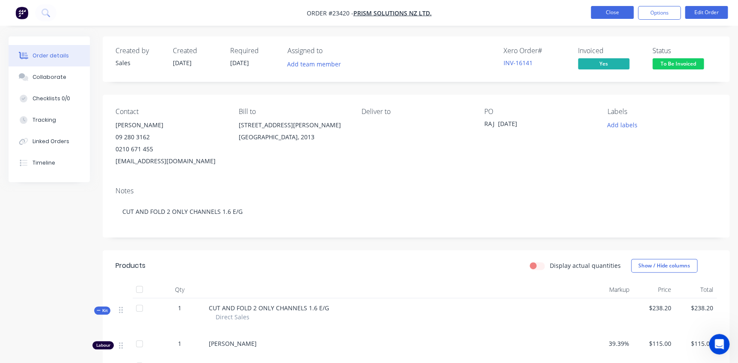
click at [622, 12] on button "Close" at bounding box center [612, 12] width 43 height 13
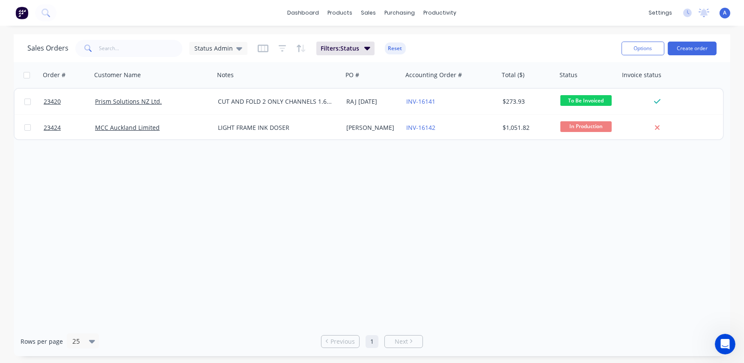
click at [499, 50] on div "Sales Orders Status Admin Filters: Status Reset" at bounding box center [320, 48] width 587 height 21
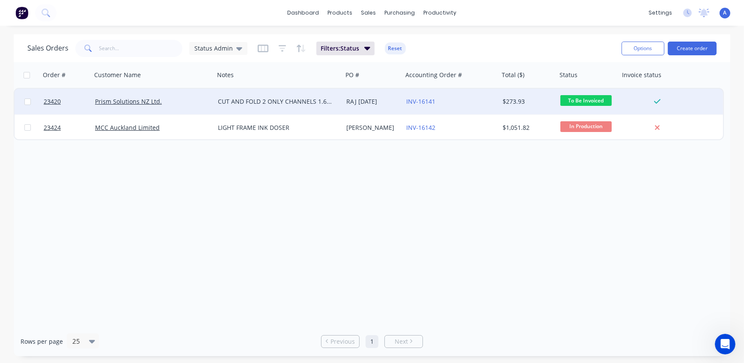
click at [192, 102] on div "Prism Solutions NZ Ltd." at bounding box center [150, 101] width 110 height 9
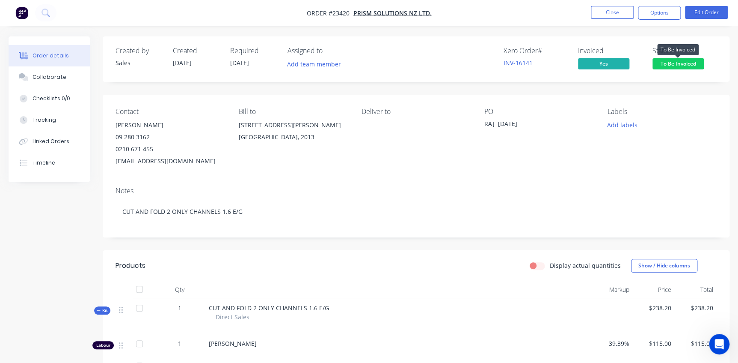
click at [665, 61] on span "To Be Invoiced" at bounding box center [678, 63] width 51 height 11
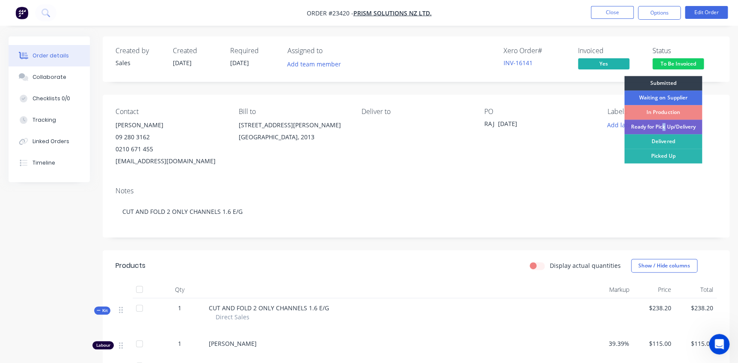
click at [665, 125] on div "Ready for Pick Up/Delivery" at bounding box center [663, 126] width 78 height 15
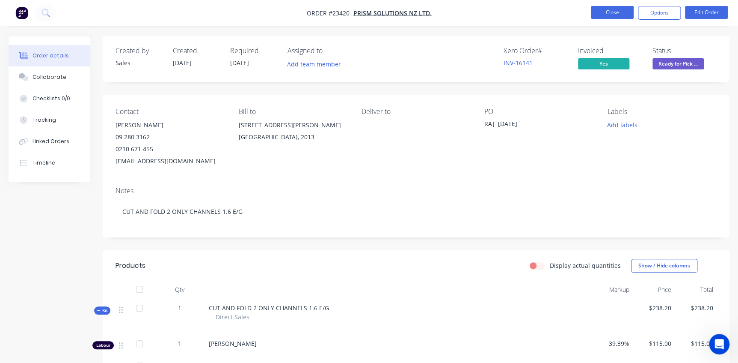
click at [615, 15] on button "Close" at bounding box center [612, 12] width 43 height 13
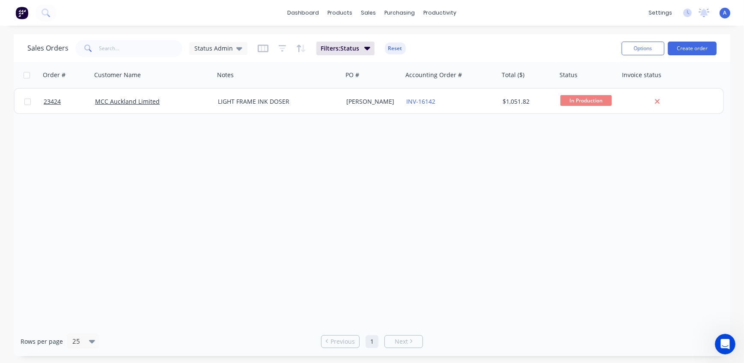
click at [241, 196] on div "Order # Customer Name Notes PO # Accounting Order # Total ($) Status Invoice st…" at bounding box center [372, 194] width 716 height 264
click at [271, 192] on div "Order # Customer Name Notes PO # Accounting Order # Total ($) Status Invoice st…" at bounding box center [372, 194] width 716 height 264
click at [463, 54] on div "Sales Orders Status Admin Filters: Status Reset" at bounding box center [320, 48] width 587 height 21
click at [399, 41] on div "Sales Orders" at bounding box center [400, 41] width 35 height 8
click at [133, 55] on input "text" at bounding box center [140, 48] width 83 height 17
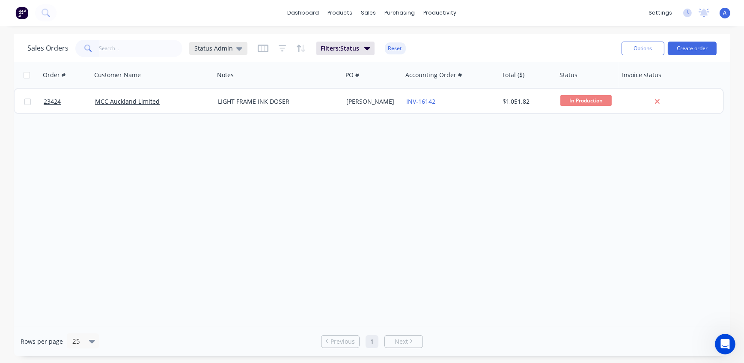
click at [200, 48] on span "Status Admin" at bounding box center [213, 48] width 39 height 9
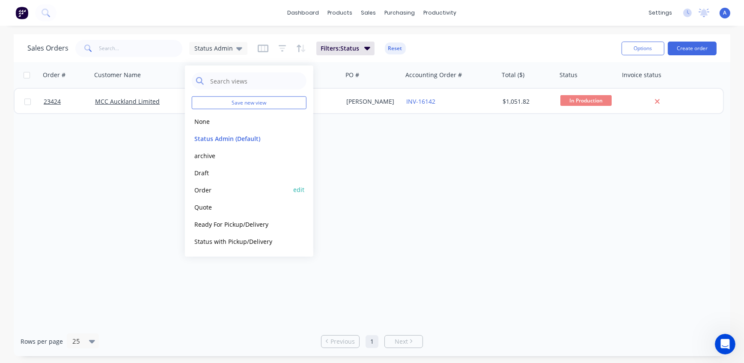
click at [214, 188] on button "Order" at bounding box center [241, 189] width 98 height 10
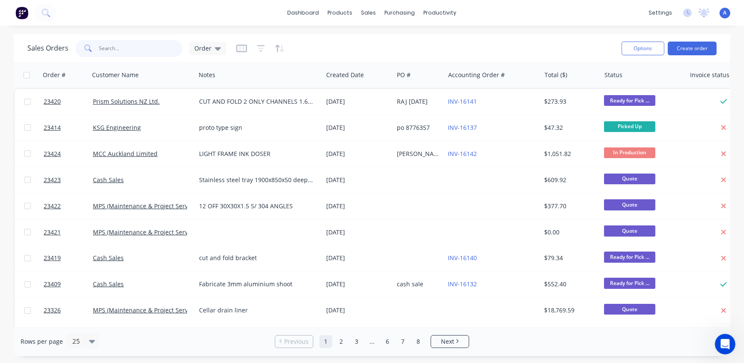
click at [116, 49] on input "text" at bounding box center [140, 48] width 83 height 17
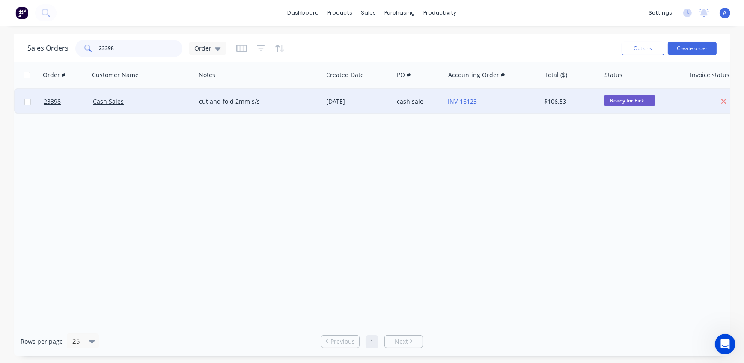
type input "23398"
click at [155, 104] on div "Cash Sales" at bounding box center [140, 101] width 94 height 9
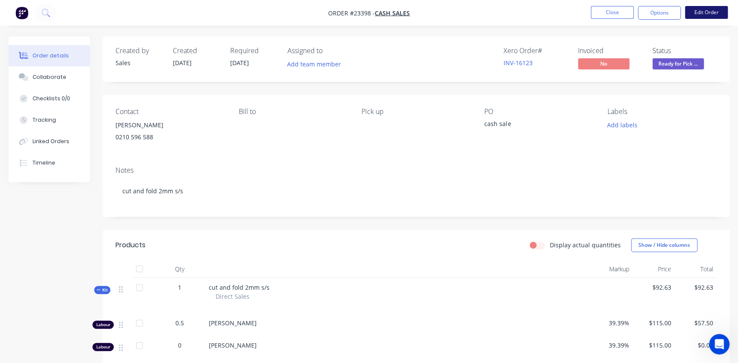
click at [701, 12] on button "Edit Order" at bounding box center [706, 12] width 43 height 13
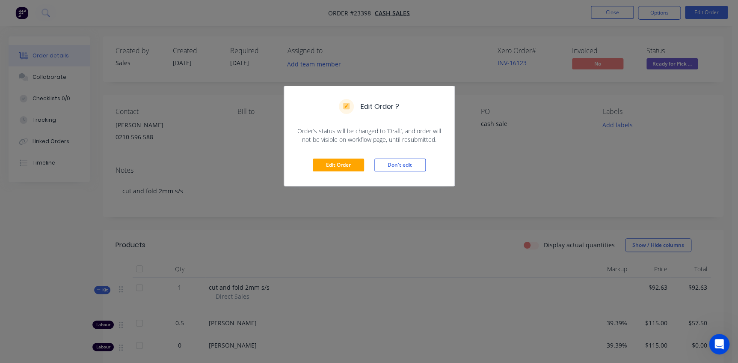
click at [407, 157] on div "Edit Order Don't edit" at bounding box center [369, 165] width 170 height 42
click at [406, 163] on button "Don't edit" at bounding box center [400, 164] width 51 height 13
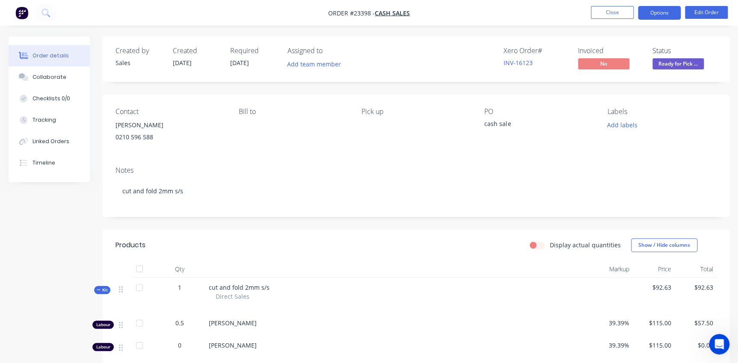
click at [658, 12] on button "Options" at bounding box center [659, 13] width 43 height 14
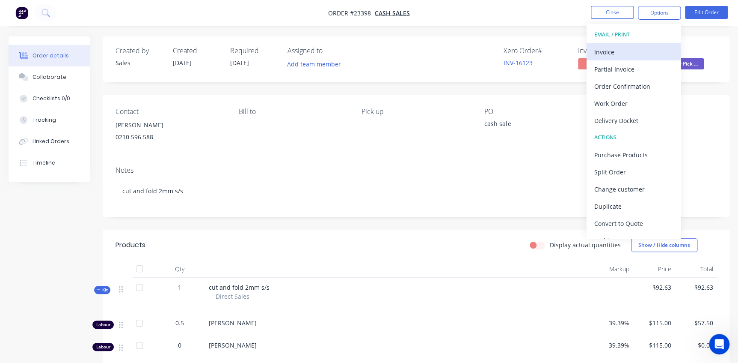
click at [620, 50] on div "Invoice" at bounding box center [634, 52] width 79 height 12
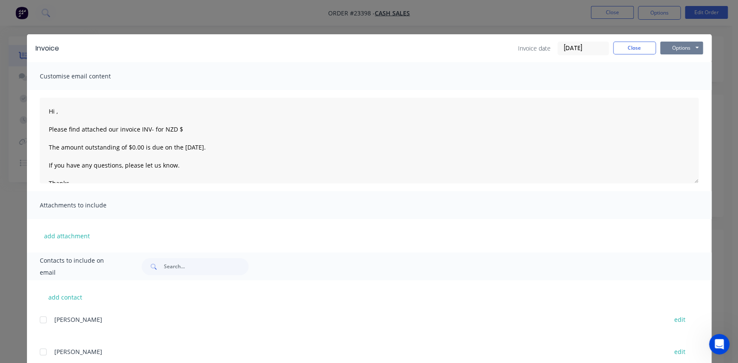
click at [672, 47] on button "Options" at bounding box center [681, 48] width 43 height 13
click at [669, 73] on button "Print" at bounding box center [687, 77] width 55 height 14
click at [640, 50] on button "Close" at bounding box center [634, 48] width 43 height 13
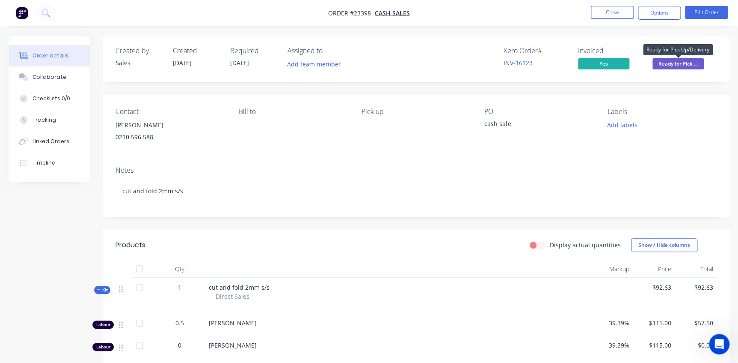
click at [681, 63] on span "Ready for Pick ..." at bounding box center [678, 63] width 51 height 11
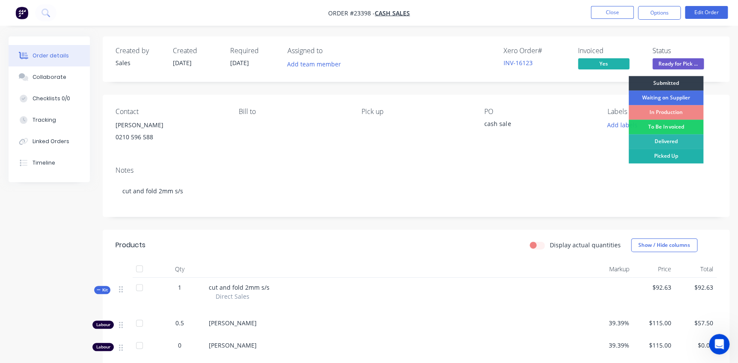
click at [664, 157] on div "Picked Up" at bounding box center [666, 156] width 75 height 15
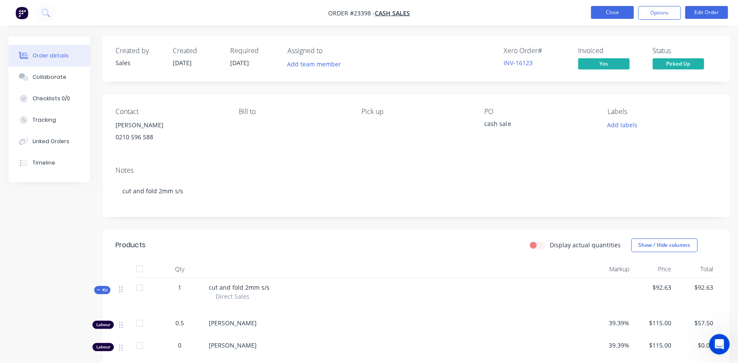
click at [619, 14] on button "Close" at bounding box center [612, 12] width 43 height 13
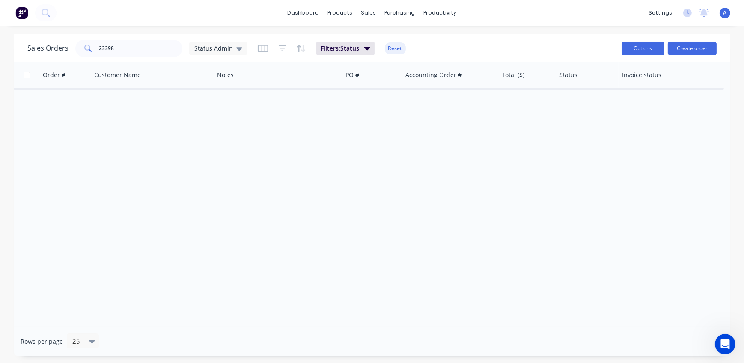
click at [650, 48] on button "Options" at bounding box center [642, 49] width 43 height 14
click at [578, 39] on div "Sales Orders 23398 Status Admin Filters: Status Reset" at bounding box center [320, 48] width 587 height 21
